Goal: Register for event/course

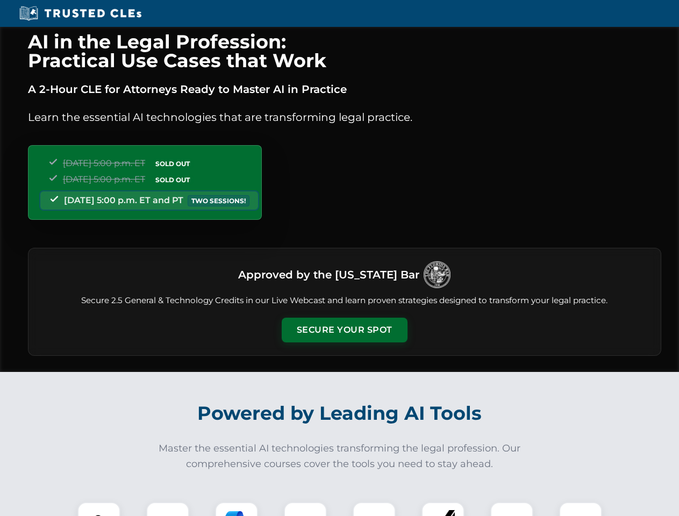
click at [344, 330] on button "Secure Your Spot" at bounding box center [345, 330] width 126 height 25
click at [99, 509] on img at bounding box center [98, 523] width 31 height 31
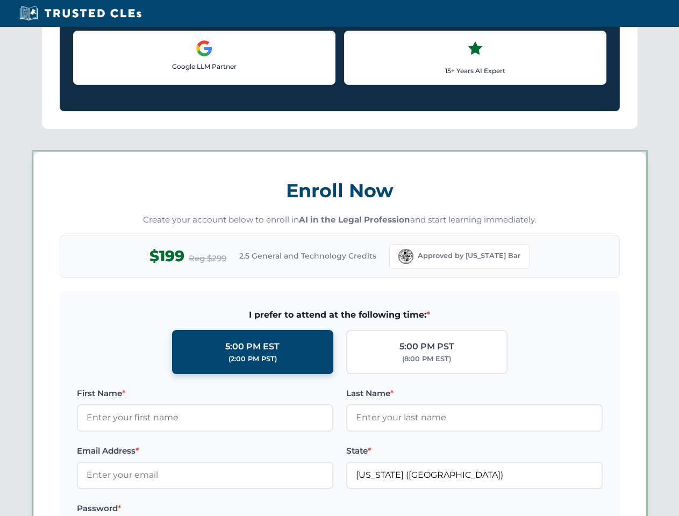
click at [237, 509] on label "Password *" at bounding box center [205, 508] width 256 height 13
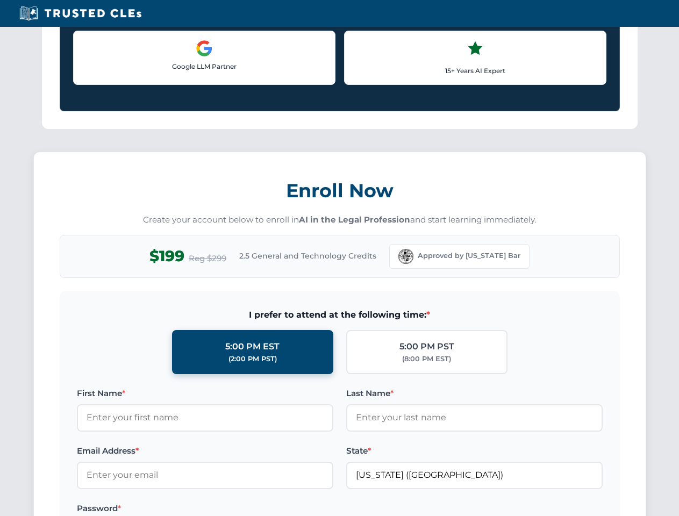
scroll to position [1055, 0]
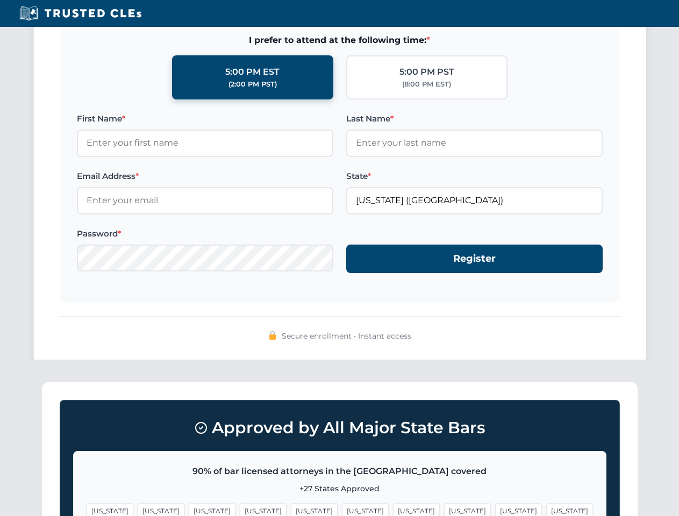
click at [495, 509] on span "[US_STATE]" at bounding box center [518, 511] width 47 height 16
